Goal: Transaction & Acquisition: Download file/media

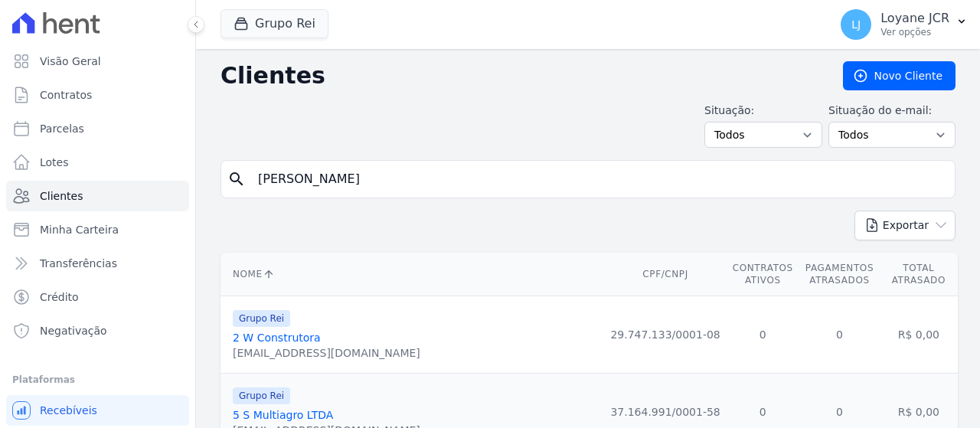
click at [232, 168] on div "search [PERSON_NAME]" at bounding box center [588, 179] width 735 height 38
drag, startPoint x: 232, startPoint y: 168, endPoint x: 334, endPoint y: 177, distance: 102.3
click at [334, 177] on input "search" at bounding box center [599, 179] width 700 height 31
paste input "[PERSON_NAME]"
type input "[PERSON_NAME]"
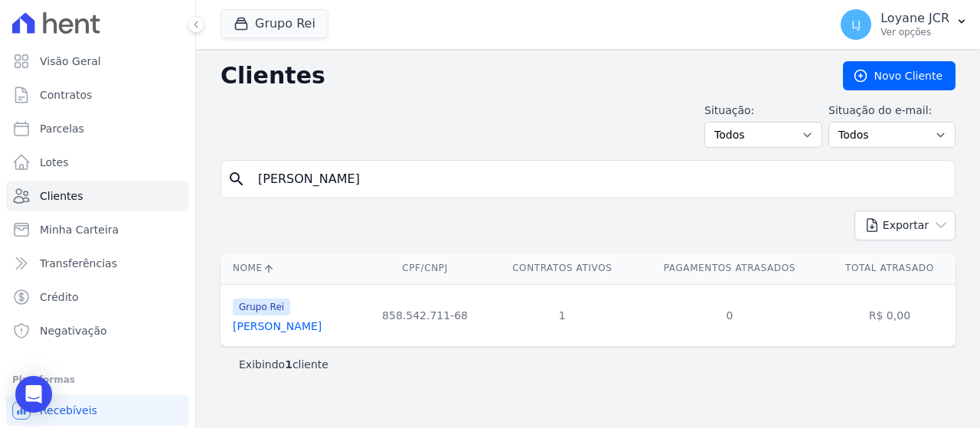
click at [296, 330] on link "[PERSON_NAME]" at bounding box center [277, 326] width 89 height 12
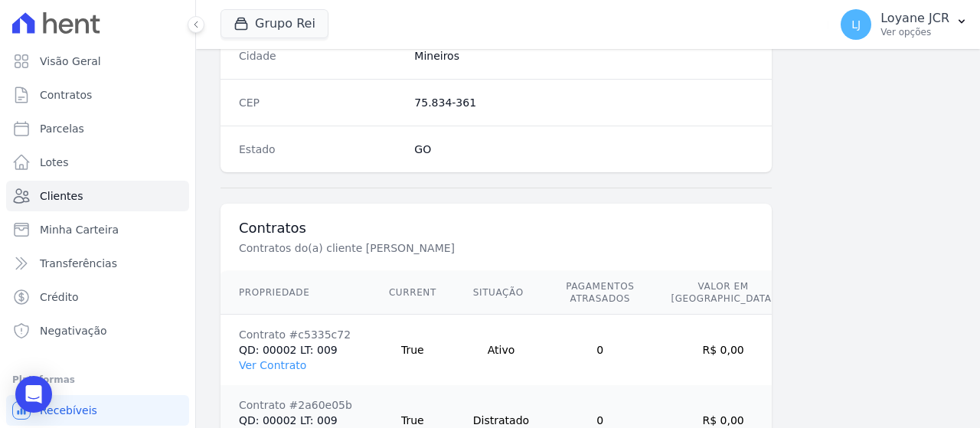
scroll to position [1080, 0]
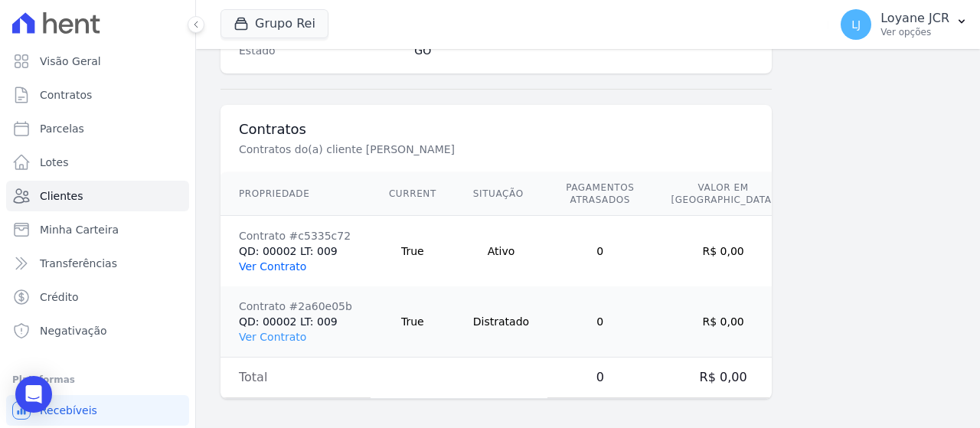
click at [254, 266] on link "Ver Contrato" at bounding box center [272, 266] width 67 height 12
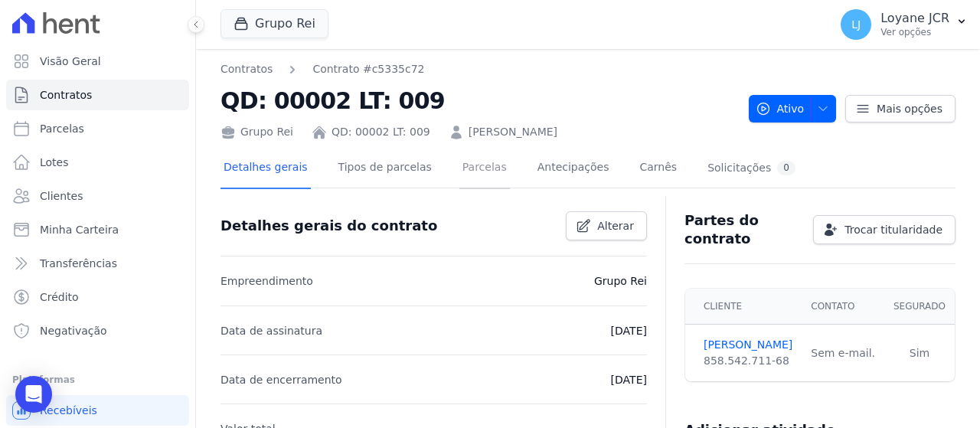
click at [459, 165] on link "Parcelas" at bounding box center [484, 169] width 51 height 41
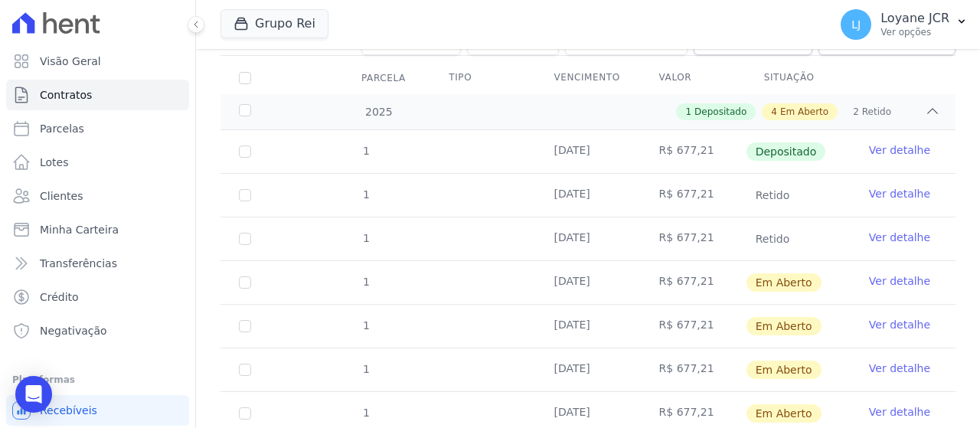
scroll to position [230, 0]
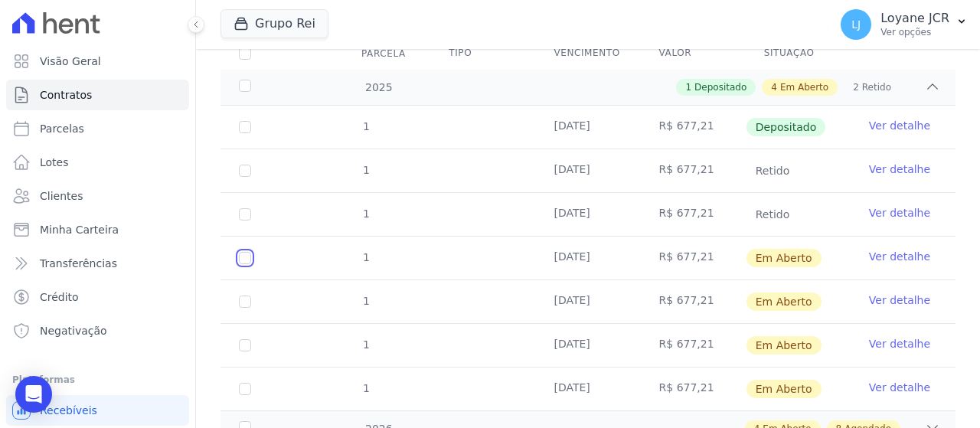
click at [240, 258] on input "checkbox" at bounding box center [245, 258] width 12 height 12
checkbox input "true"
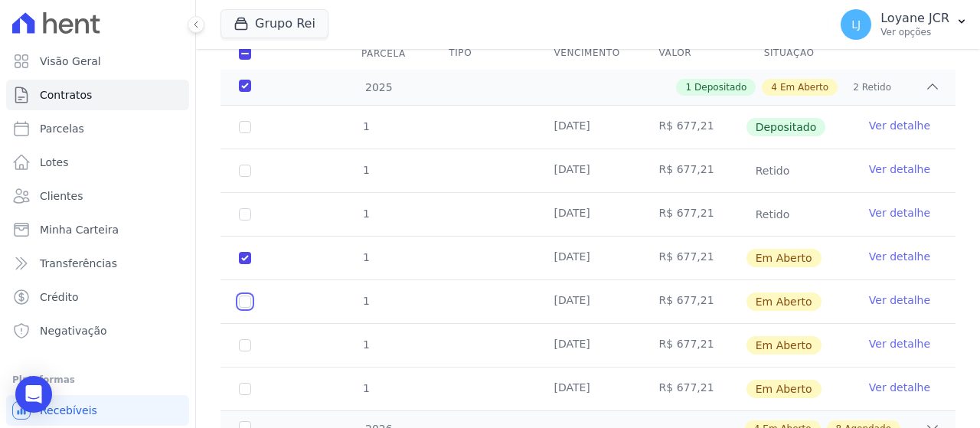
click at [247, 304] on input "checkbox" at bounding box center [245, 302] width 12 height 12
checkbox input "true"
click at [245, 342] on input "checkbox" at bounding box center [245, 345] width 12 height 12
checkbox input "true"
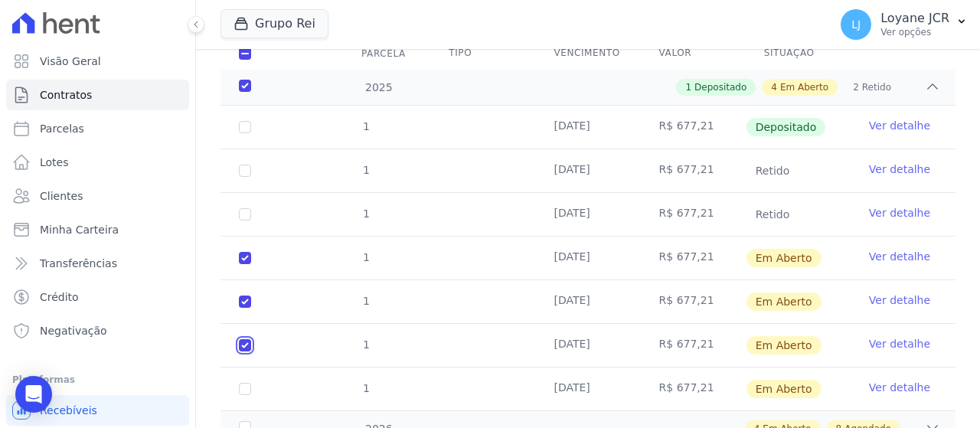
checkbox input "true"
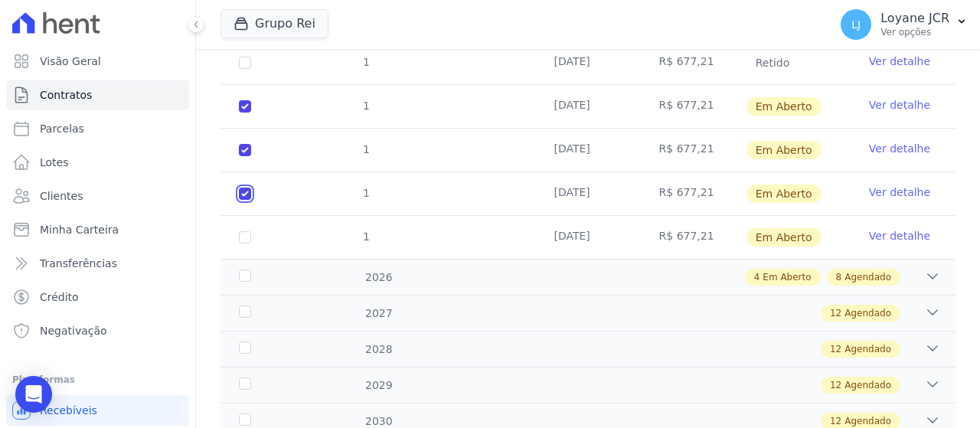
scroll to position [398, 0]
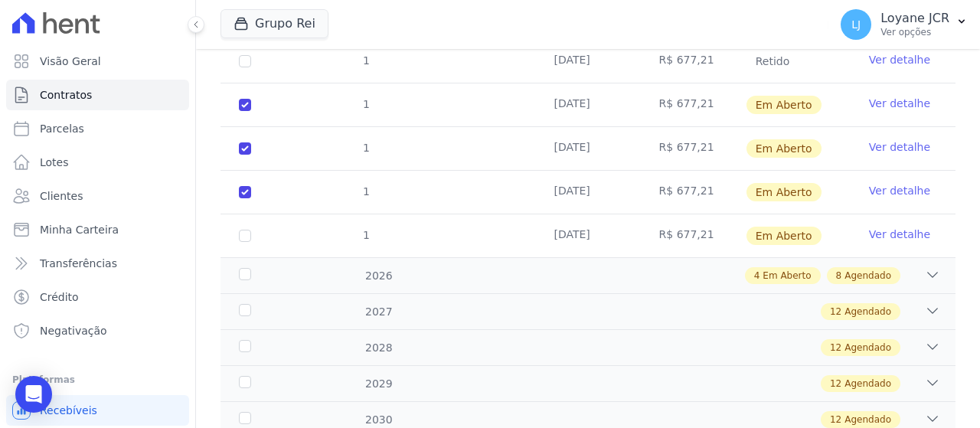
click at [244, 234] on td "1" at bounding box center [245, 235] width 49 height 43
click at [245, 231] on input "checkbox" at bounding box center [245, 236] width 12 height 12
checkbox input "true"
click at [263, 269] on div "2026" at bounding box center [267, 276] width 62 height 16
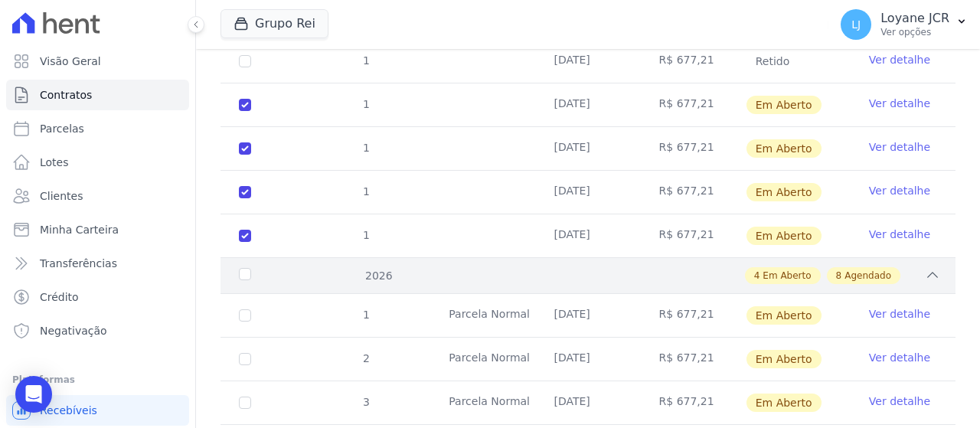
drag, startPoint x: 248, startPoint y: 265, endPoint x: 249, endPoint y: 287, distance: 22.2
click at [247, 268] on div "2026" at bounding box center [267, 276] width 62 height 16
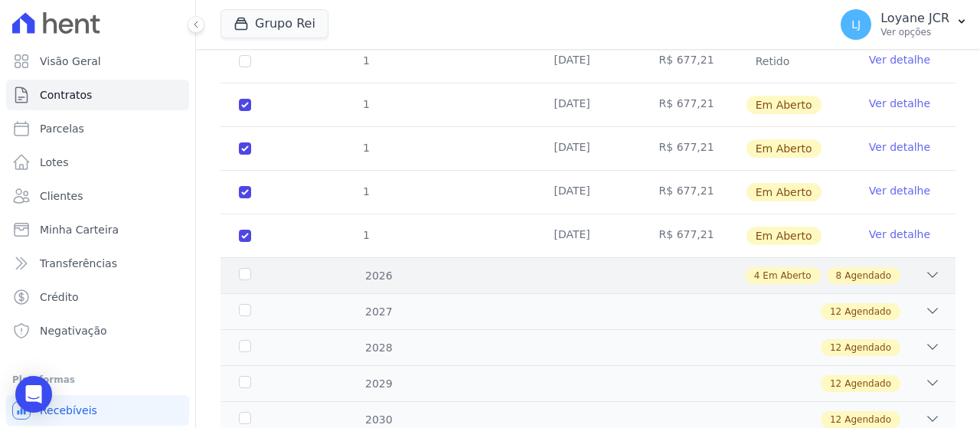
click at [246, 273] on div "2026" at bounding box center [267, 276] width 62 height 16
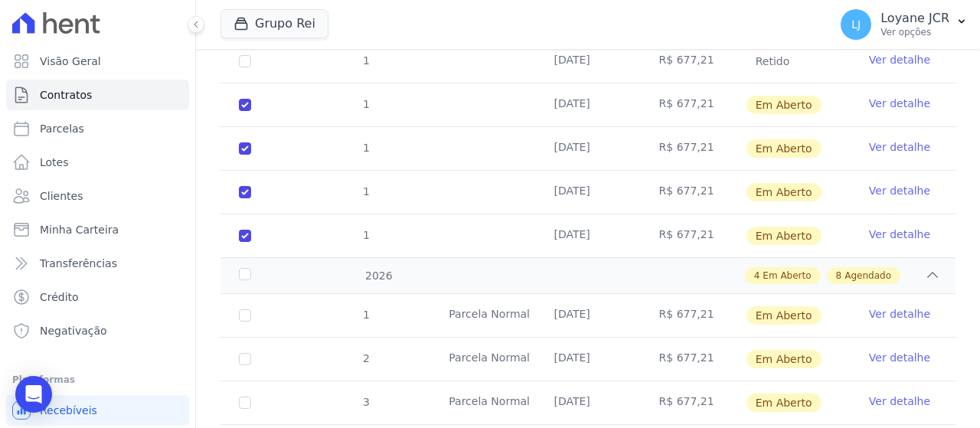
click at [247, 316] on td "1" at bounding box center [245, 315] width 49 height 43
click at [247, 316] on input "checkbox" at bounding box center [245, 315] width 12 height 12
checkbox input "true"
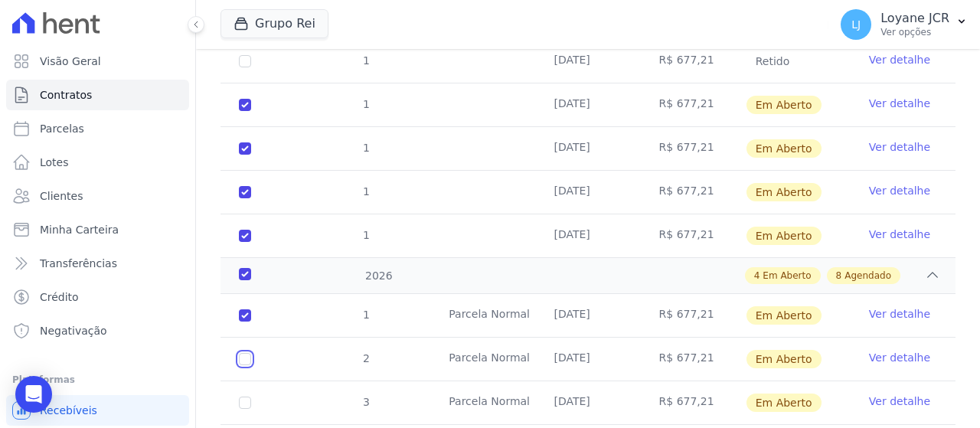
click at [244, 356] on input "checkbox" at bounding box center [245, 359] width 12 height 12
checkbox input "true"
click at [240, 409] on td "3" at bounding box center [245, 402] width 49 height 43
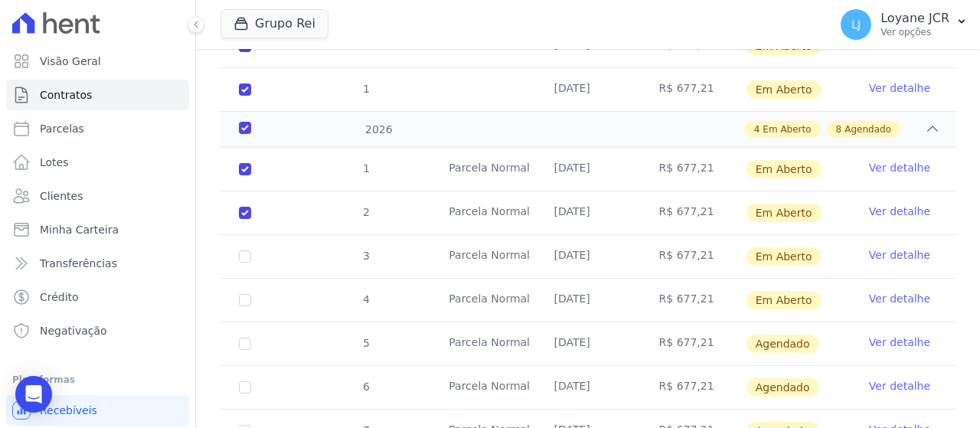
scroll to position [551, 0]
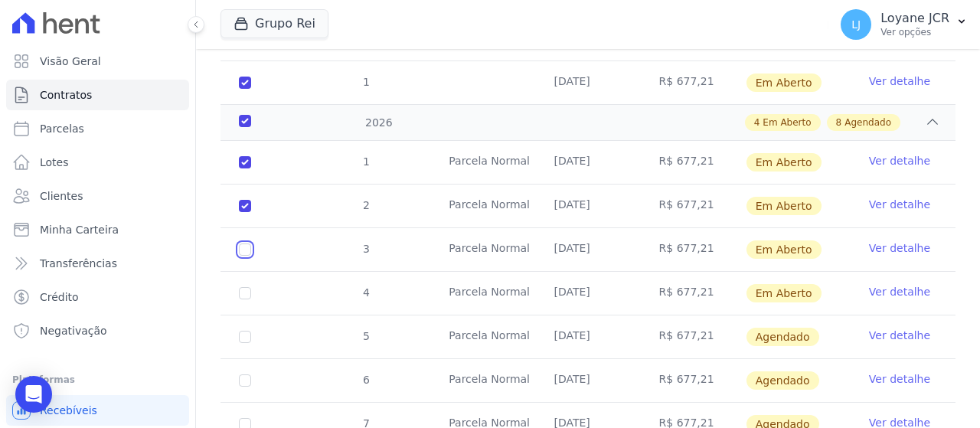
click at [242, 245] on input "checkbox" at bounding box center [245, 250] width 12 height 12
checkbox input "true"
click at [242, 290] on input "checkbox" at bounding box center [245, 293] width 12 height 12
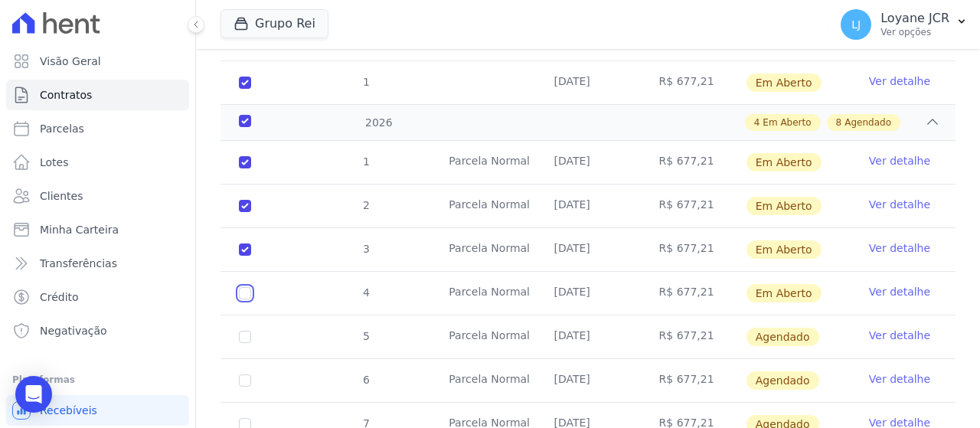
checkbox input "true"
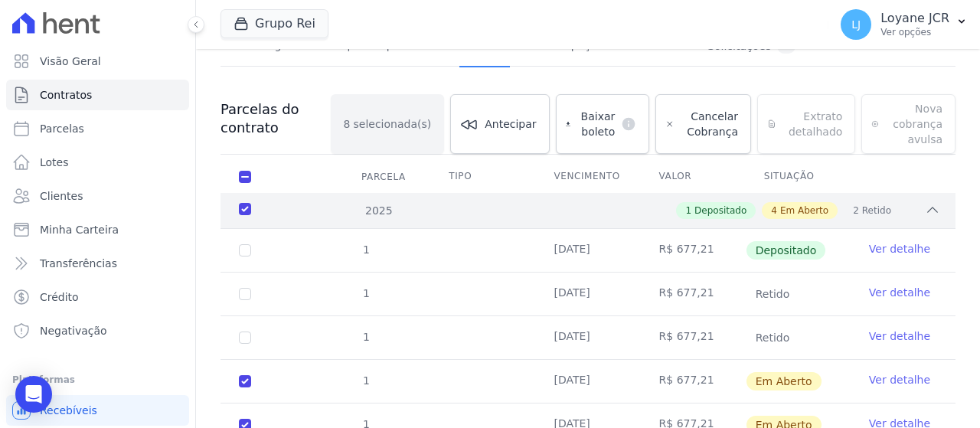
scroll to position [92, 0]
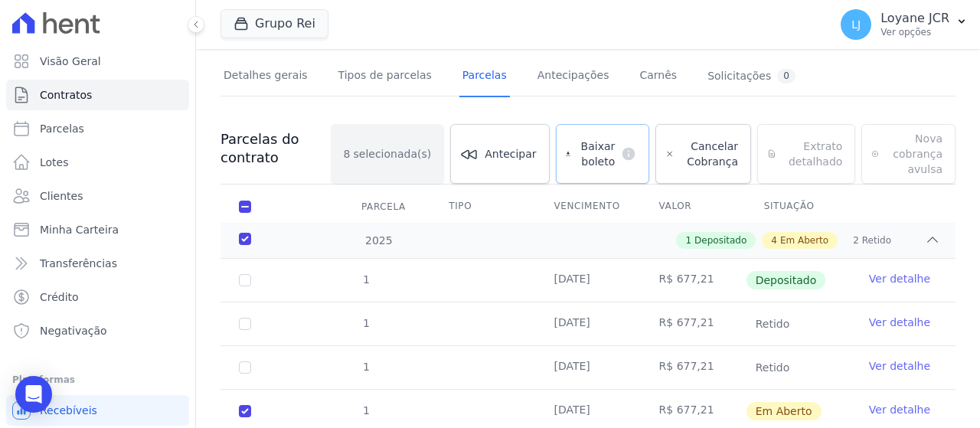
click at [607, 160] on span "Baixar boleto" at bounding box center [596, 154] width 38 height 31
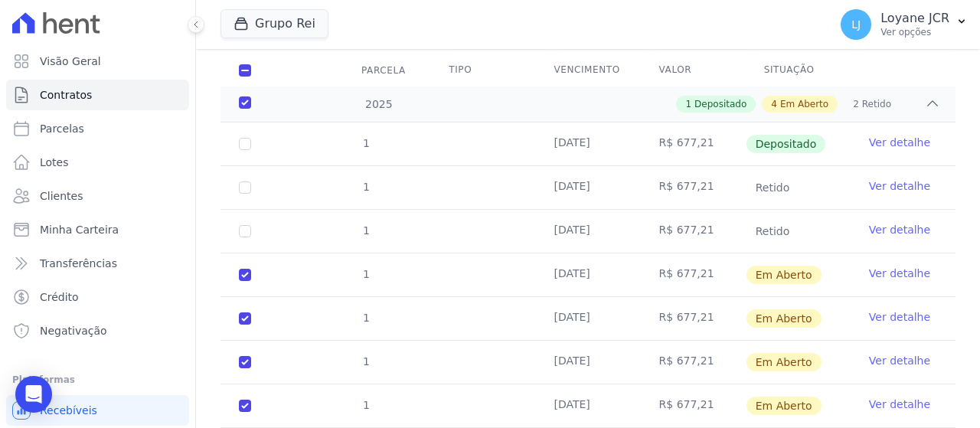
scroll to position [230, 0]
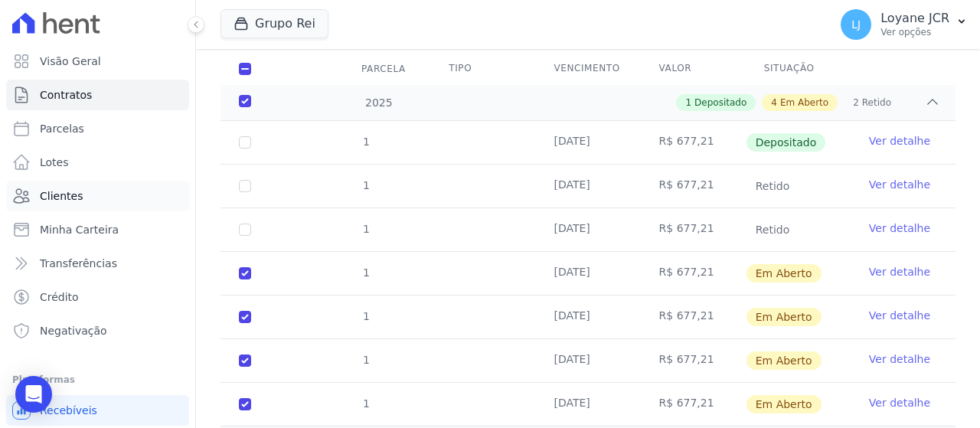
click at [51, 195] on span "Clientes" at bounding box center [61, 195] width 43 height 15
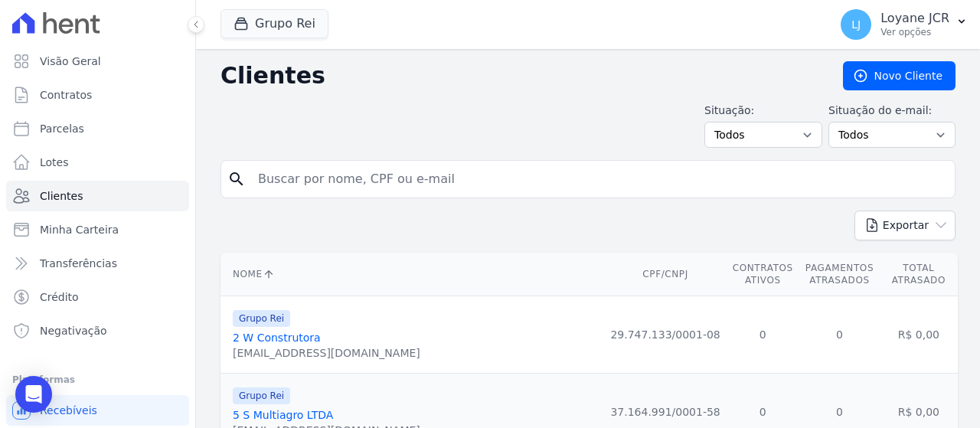
click at [273, 175] on input "search" at bounding box center [599, 179] width 700 height 31
type input "[PERSON_NAME] [PERSON_NAME]"
